Goal: Information Seeking & Learning: Learn about a topic

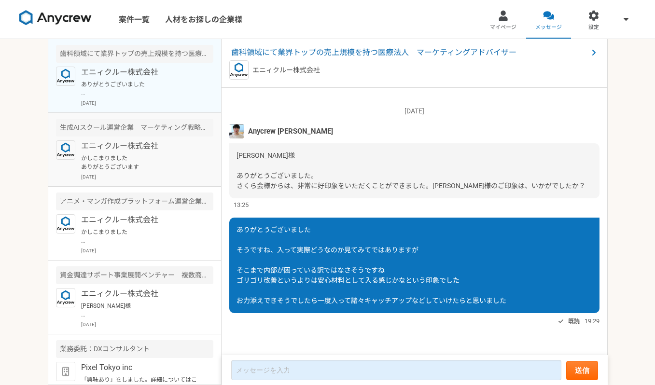
click at [142, 150] on p "エニィクルー株式会社" at bounding box center [140, 146] width 119 height 12
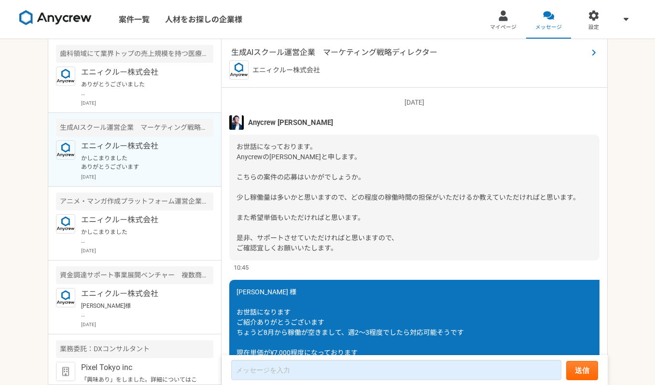
click at [328, 51] on span "生成AIスクール運営企業　マーケティング戦略ディレクター" at bounding box center [409, 53] width 356 height 12
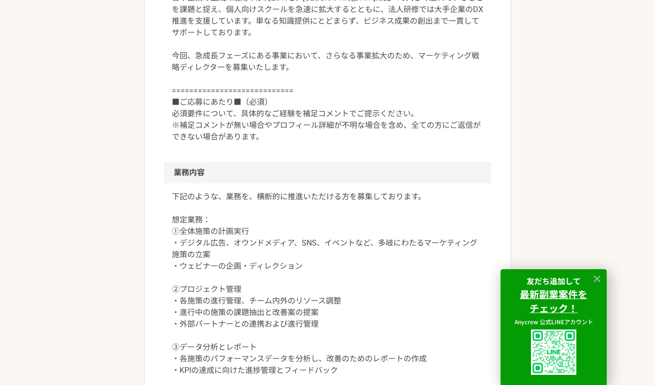
scroll to position [581, 0]
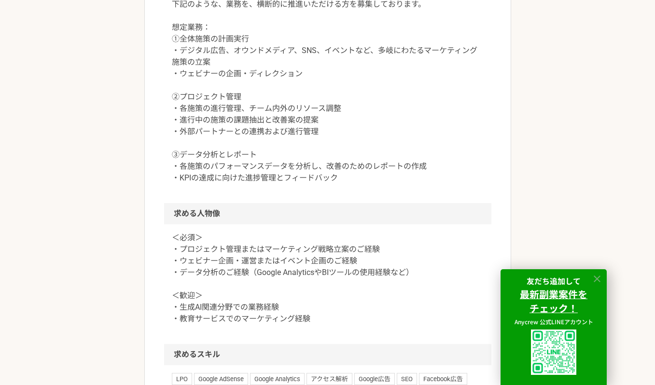
click at [597, 280] on icon at bounding box center [596, 278] width 11 height 11
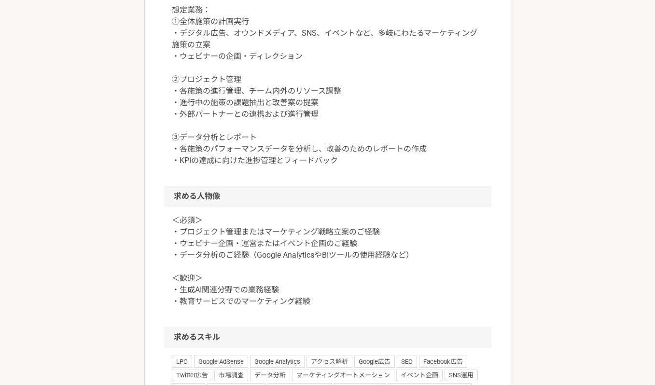
scroll to position [502, 0]
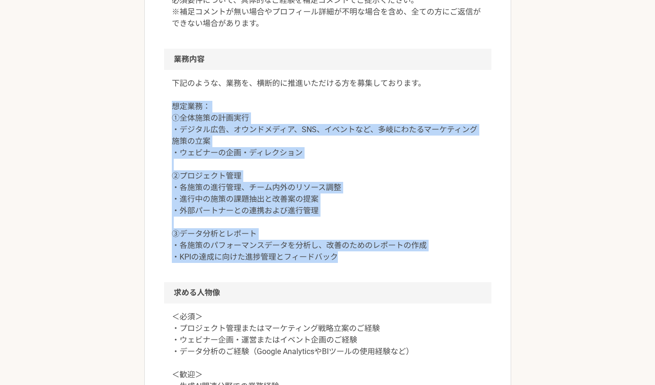
drag, startPoint x: 171, startPoint y: 105, endPoint x: 410, endPoint y: 272, distance: 291.6
click at [410, 273] on div "下記のような、業務を、横断的に推進いただける方を募集しております。 想定業務： ①全体施策の計画実行 ・デジタル広告、オウンドメディア、SNS、イベントなど、…" at bounding box center [327, 176] width 327 height 212
copy p "想定業務： ①全体施策の計画実行 ・デジタル広告、オウンドメディア、SNS、イベントなど、多岐にわたるマーケティング施策の立案 ・ウェビナーの企画・ディレクシ…"
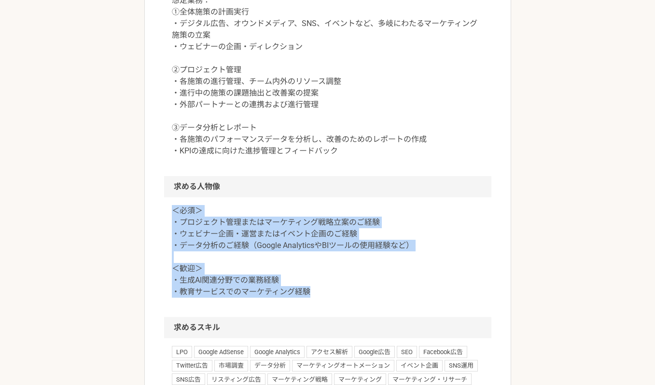
drag, startPoint x: 168, startPoint y: 211, endPoint x: 331, endPoint y: 297, distance: 183.8
click at [331, 297] on div "＜必須＞ ・プロジェクト管理またはマーケティング戦略立案のご経験 ・ウェビナー企画・運営またはイベント企画のご経験 ・データ分析のご経験（Google Ana…" at bounding box center [327, 257] width 327 height 120
copy p "＜必須＞ ・プロジェクト管理またはマーケティング戦略立案のご経験 ・ウェビナー企画・運営またはイベント企画のご経験 ・データ分析のご経験（Google Ana…"
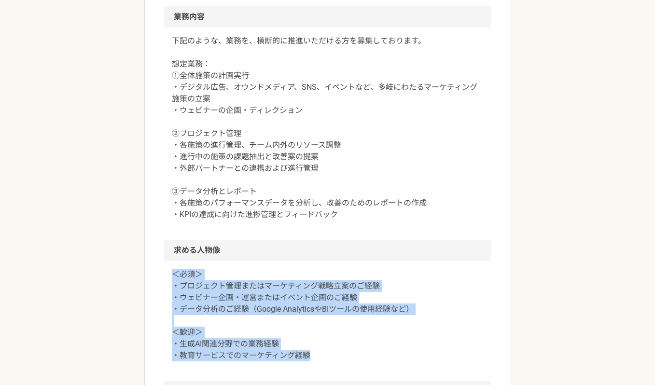
scroll to position [546, 0]
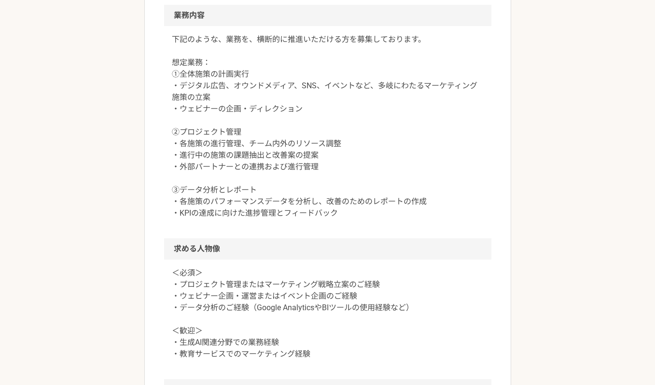
click at [327, 188] on p "下記のような、業務を、横断的に推進いただける方を募集しております。 想定業務： ①全体施策の計画実行 ・デジタル広告、オウンドメディア、SNS、イベントなど、…" at bounding box center [328, 126] width 312 height 185
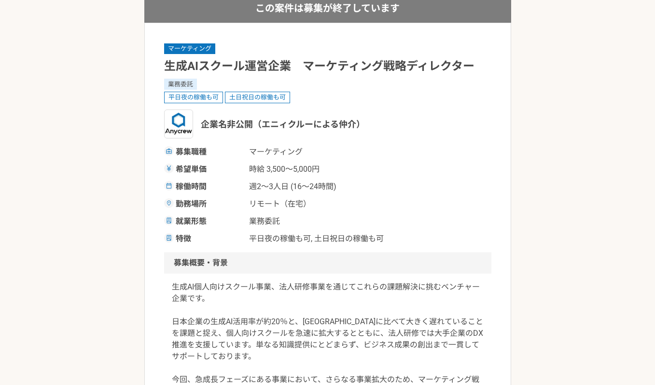
scroll to position [0, 0]
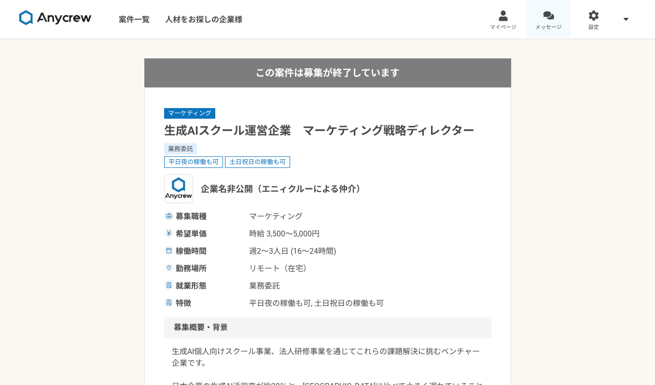
click at [550, 33] on link "メッセージ" at bounding box center [548, 19] width 45 height 39
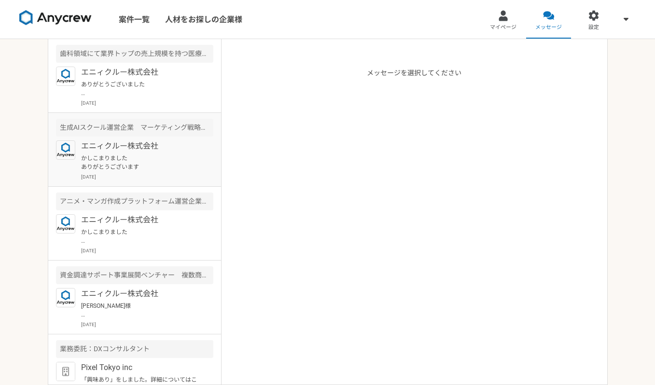
click at [141, 150] on p "エニィクルー株式会社" at bounding box center [140, 146] width 119 height 12
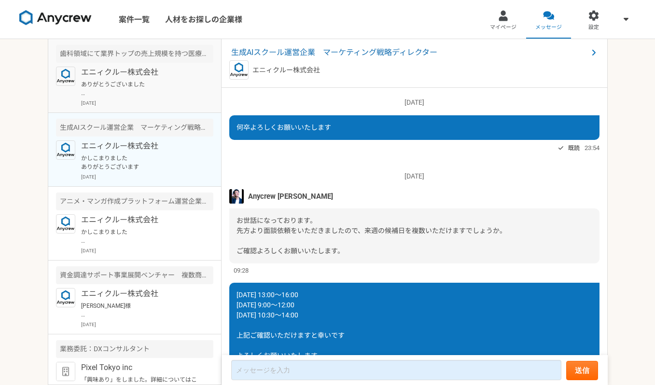
scroll to position [643, 0]
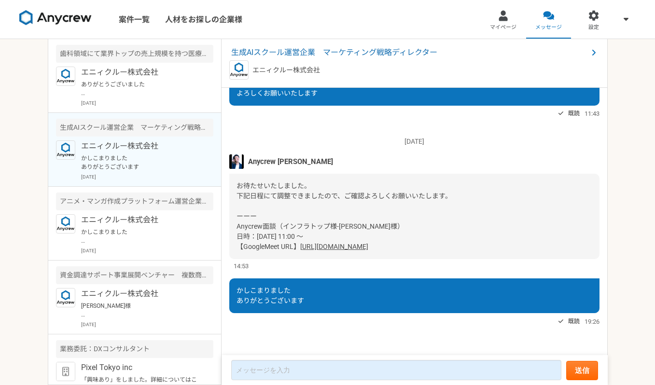
click at [300, 247] on link "[URL][DOMAIN_NAME]" at bounding box center [334, 247] width 68 height 8
